Goal: Task Accomplishment & Management: Use online tool/utility

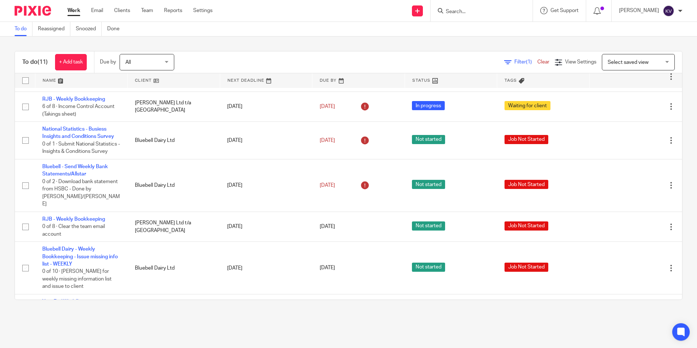
scroll to position [178, 0]
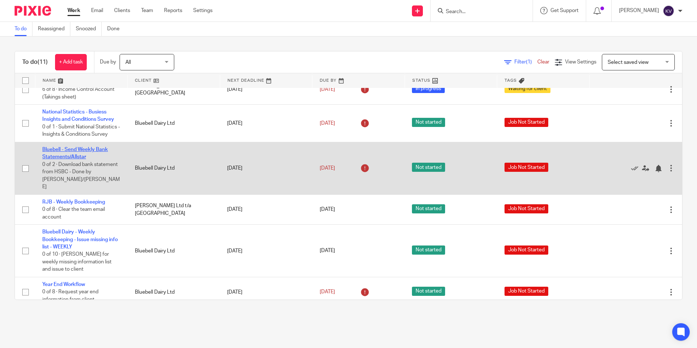
click at [69, 155] on link "Bluebell - Send Weekly Bank Statements/Allstar" at bounding box center [75, 153] width 66 height 12
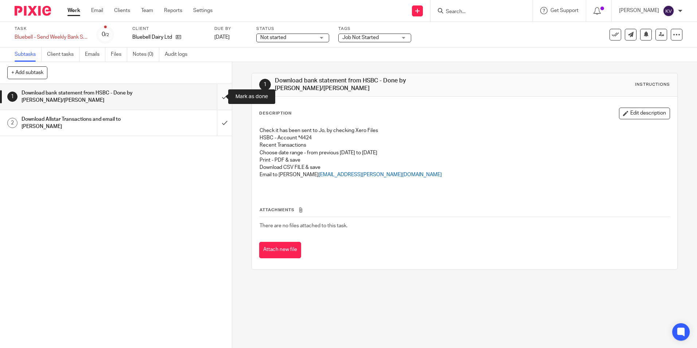
click at [215, 94] on input "submit" at bounding box center [116, 97] width 232 height 26
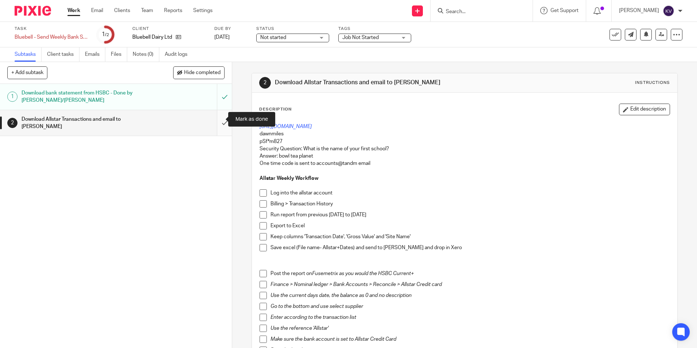
click at [214, 120] on input "submit" at bounding box center [116, 123] width 232 height 26
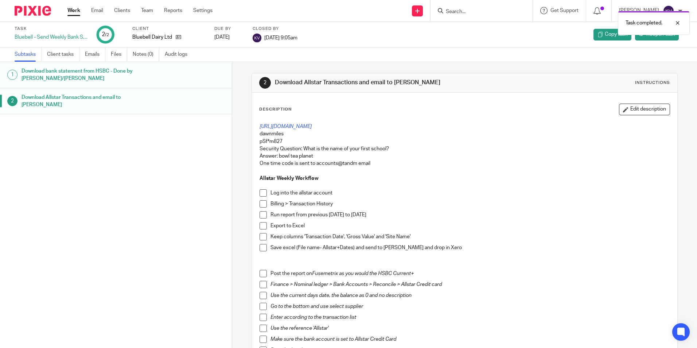
click at [78, 9] on link "Work" at bounding box center [73, 10] width 13 height 7
